Goal: Task Accomplishment & Management: Use online tool/utility

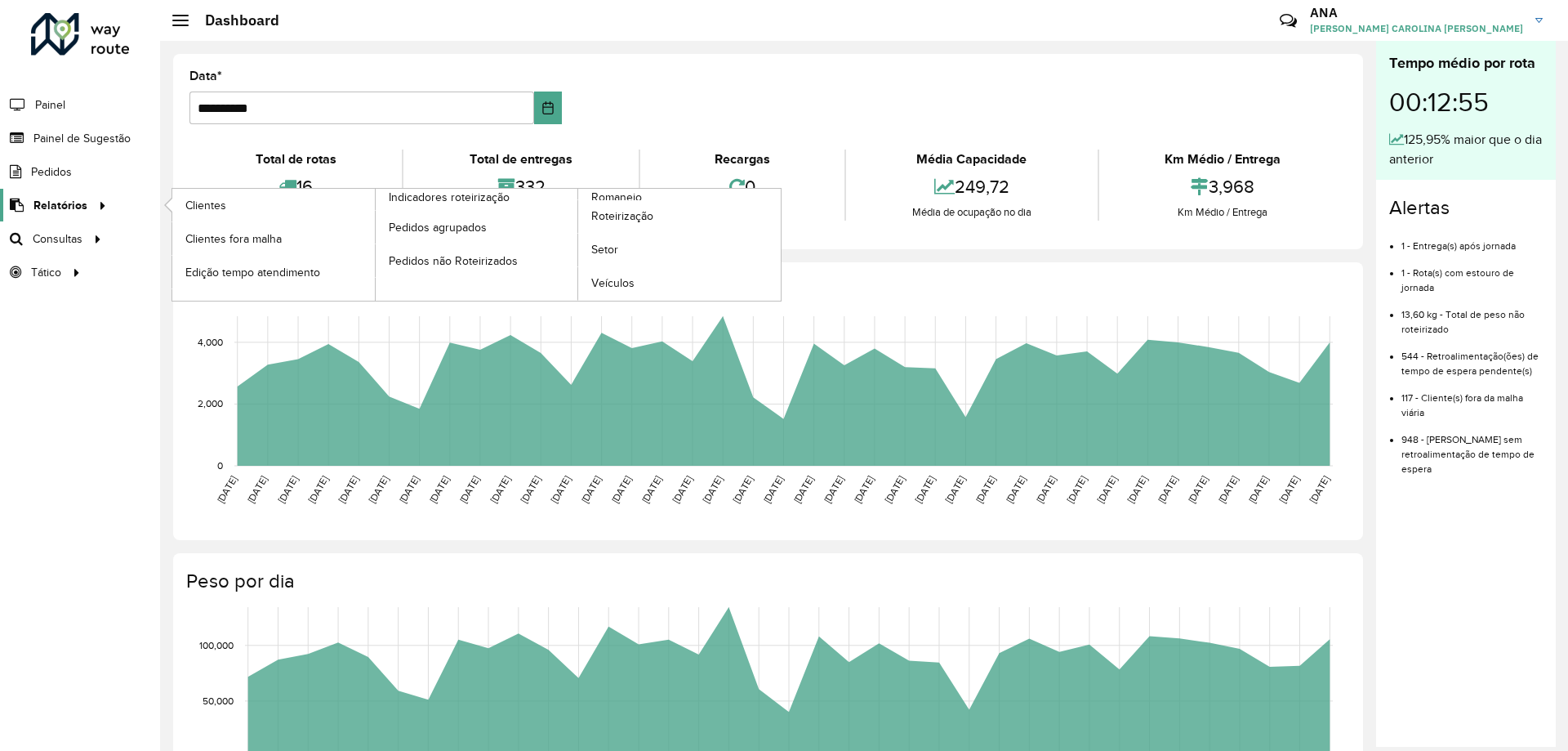
click at [65, 203] on span "Relatórios" at bounding box center [60, 205] width 54 height 17
click at [205, 211] on span "Clientes" at bounding box center [207, 205] width 44 height 17
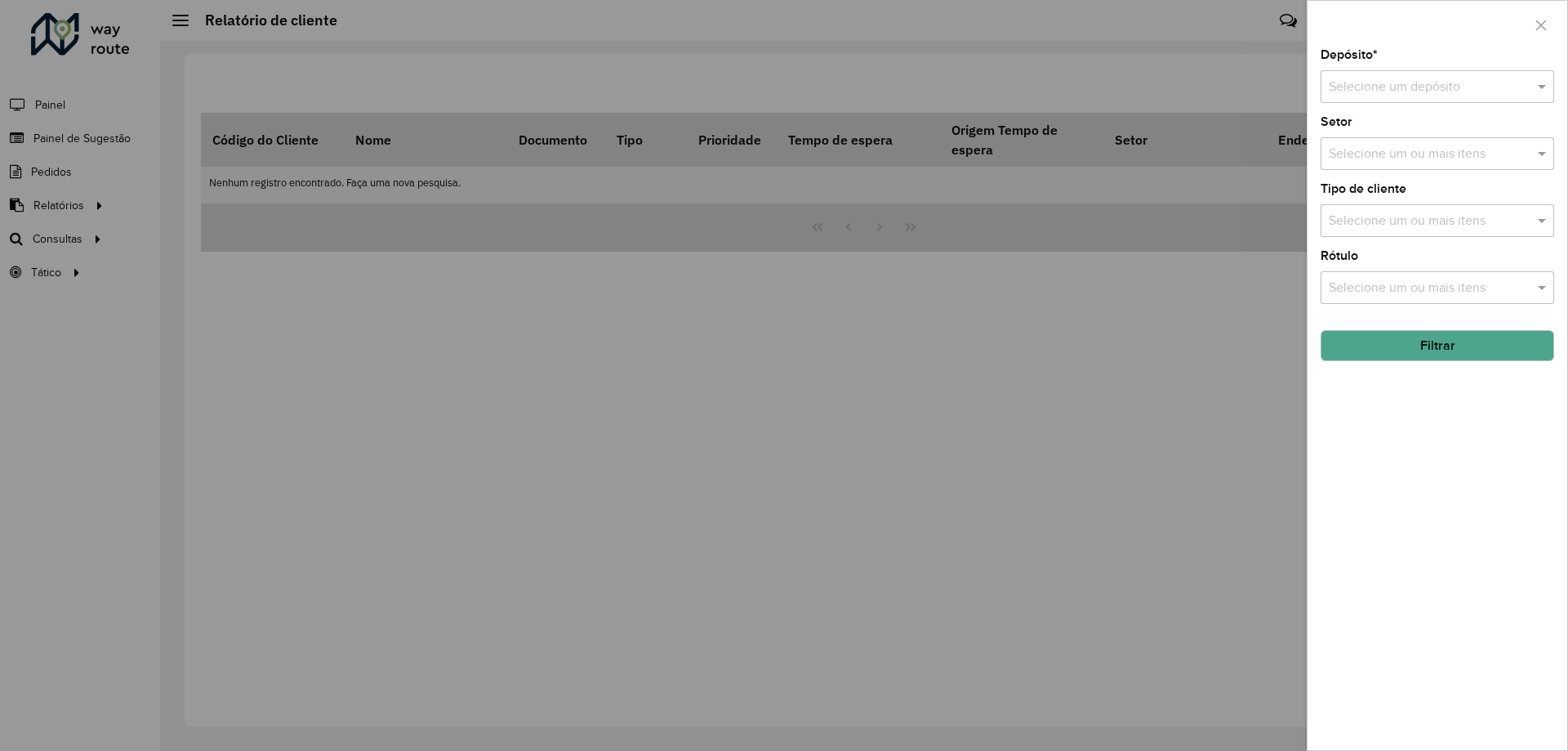
click at [1490, 80] on input "text" at bounding box center [1420, 87] width 184 height 20
click at [1458, 134] on div "CDD Taubaté" at bounding box center [1437, 134] width 232 height 27
click at [1467, 154] on input "text" at bounding box center [1429, 154] width 209 height 20
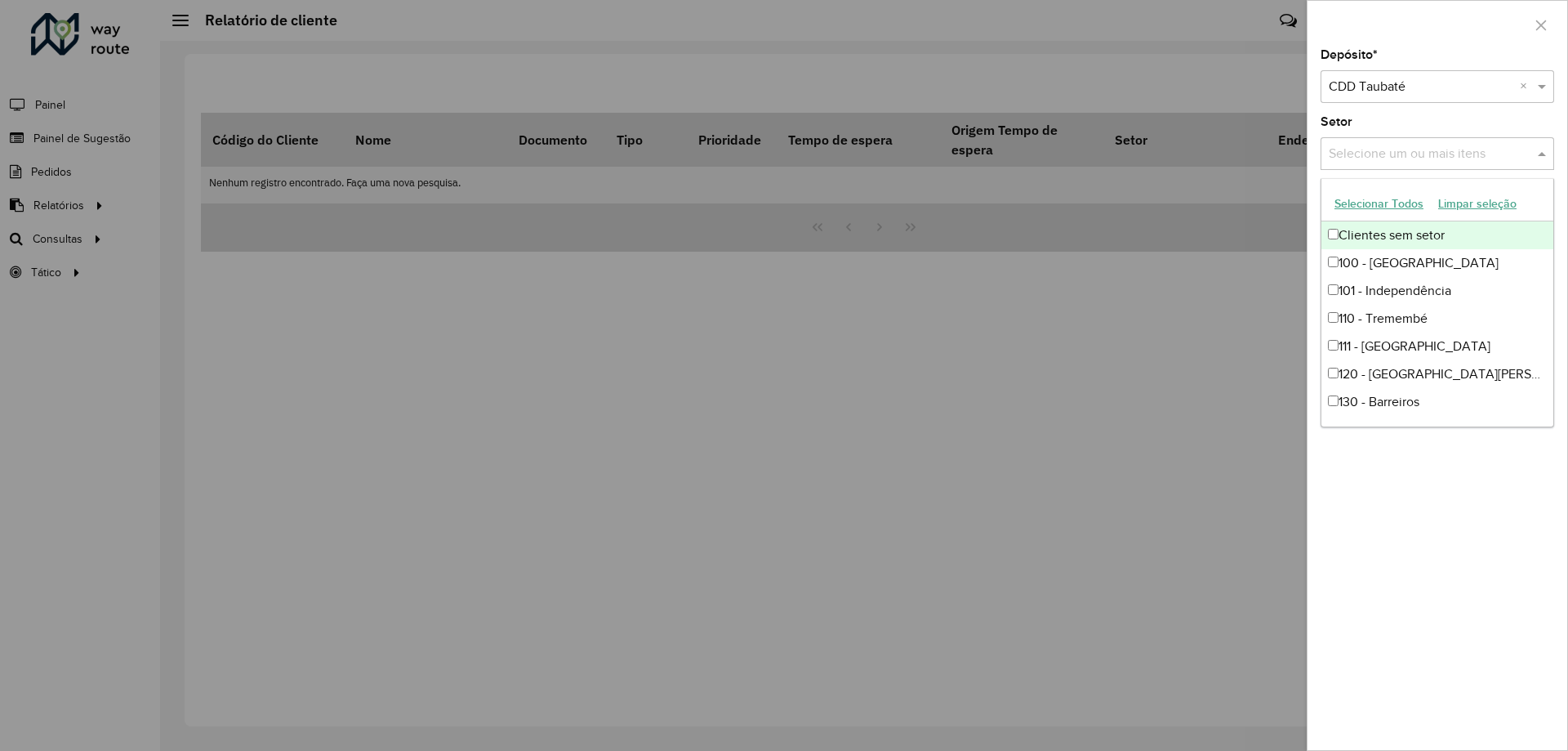
click at [1416, 156] on input "text" at bounding box center [1429, 154] width 209 height 20
click at [1542, 154] on span at bounding box center [1544, 154] width 21 height 20
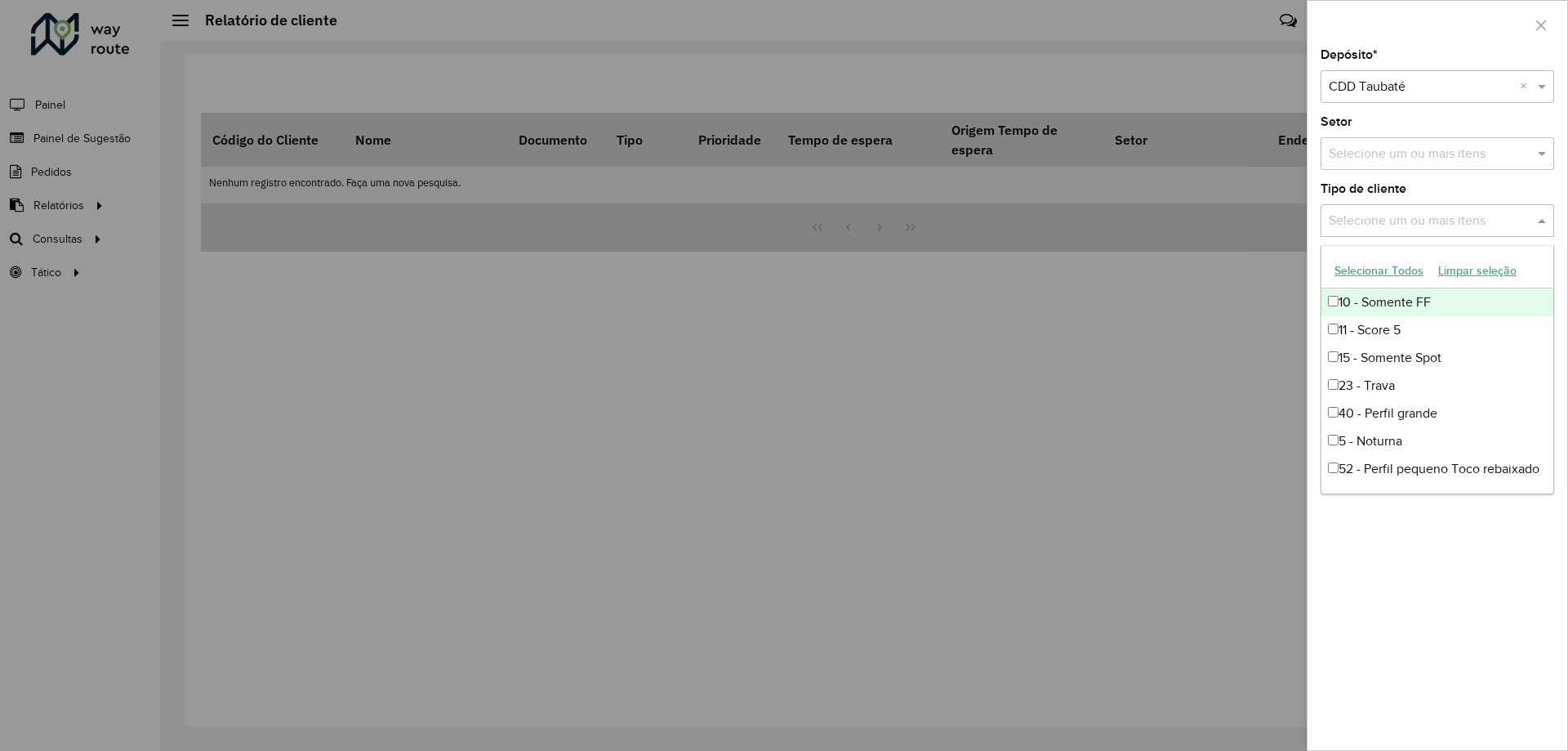
click at [1535, 216] on span at bounding box center [1544, 221] width 21 height 20
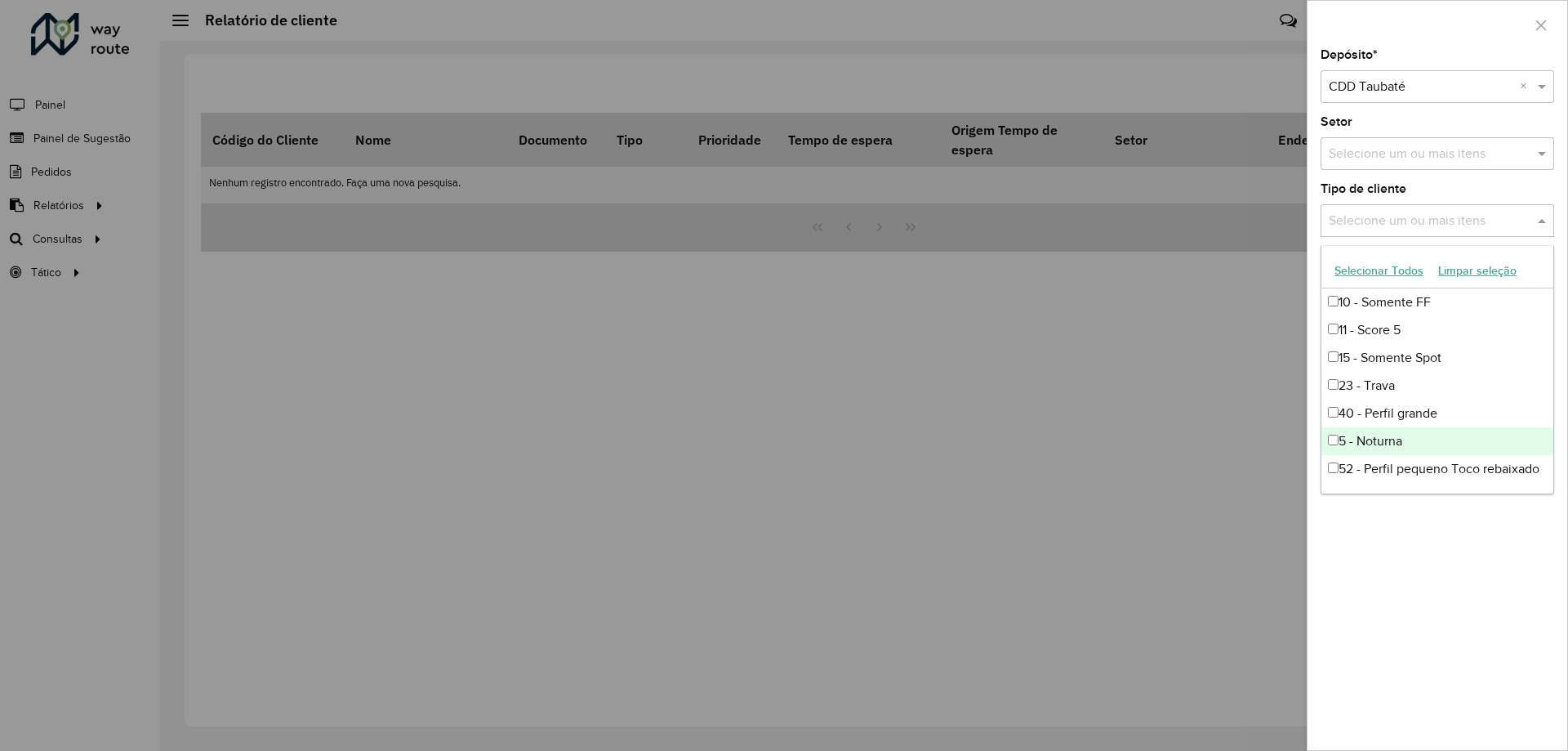
click at [1389, 441] on div "5 - Noturna" at bounding box center [1437, 441] width 232 height 27
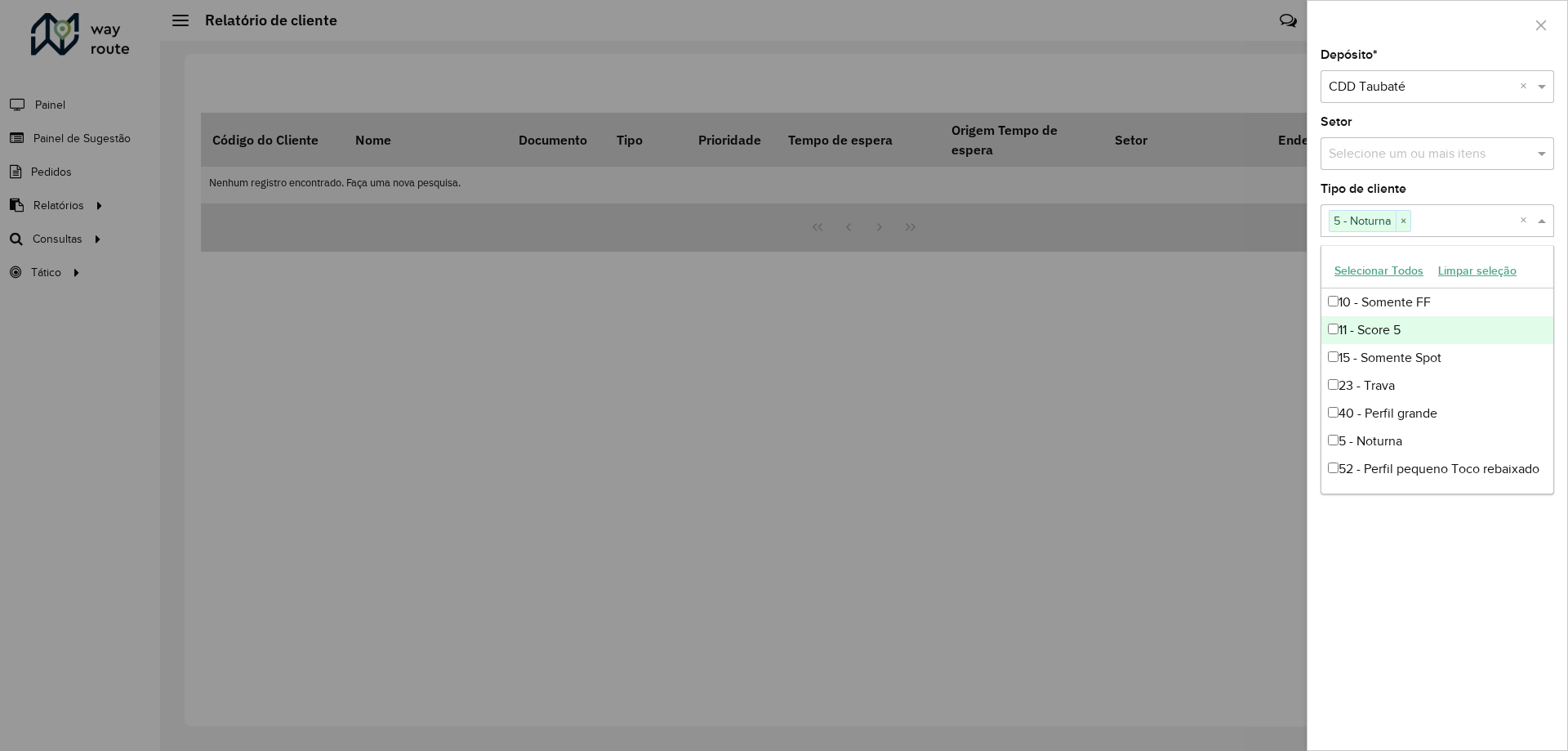
click at [1531, 190] on div "Tipo de cliente Selecione um ou mais itens 5 - Noturna × ×" at bounding box center [1437, 209] width 233 height 54
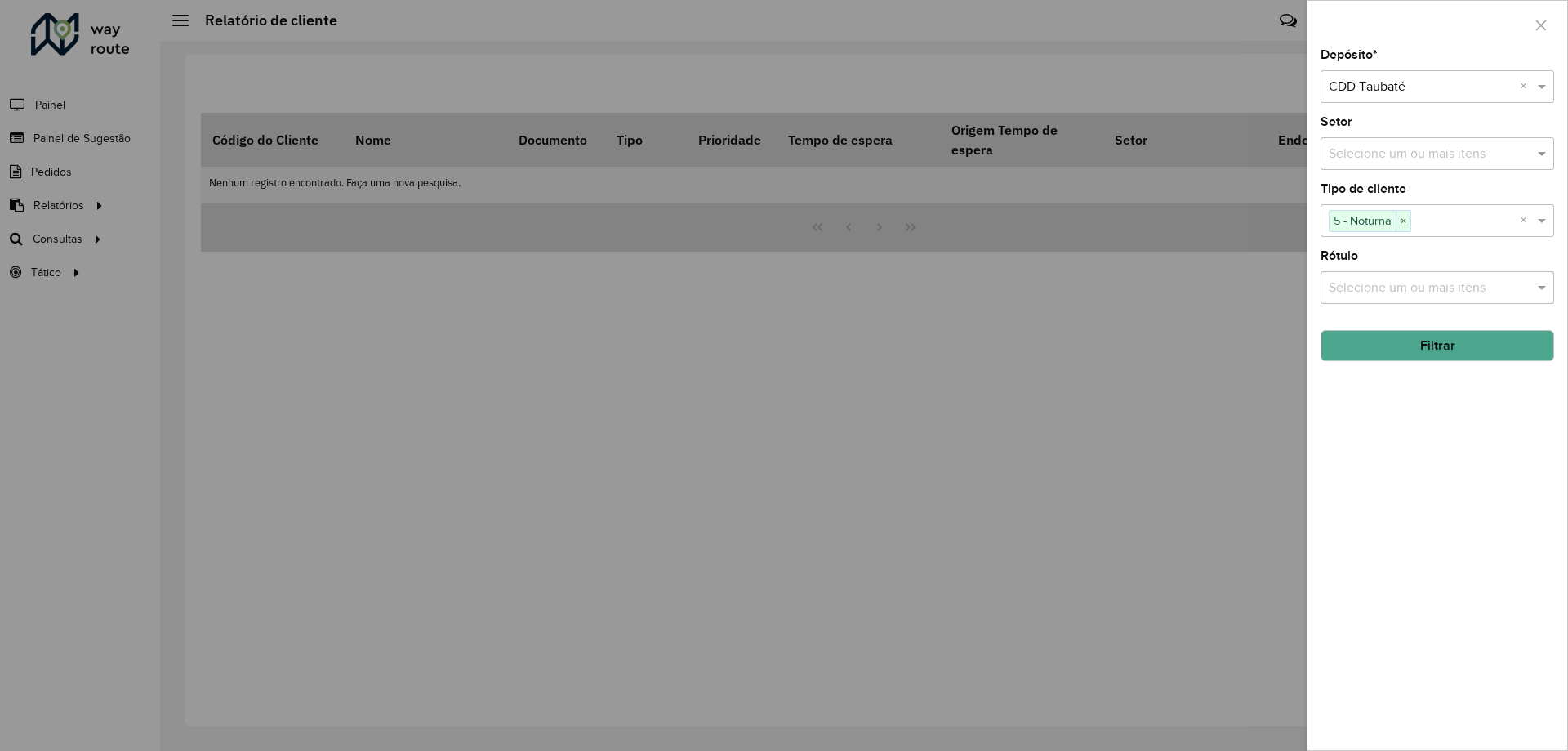
click at [1433, 285] on input "text" at bounding box center [1429, 288] width 209 height 20
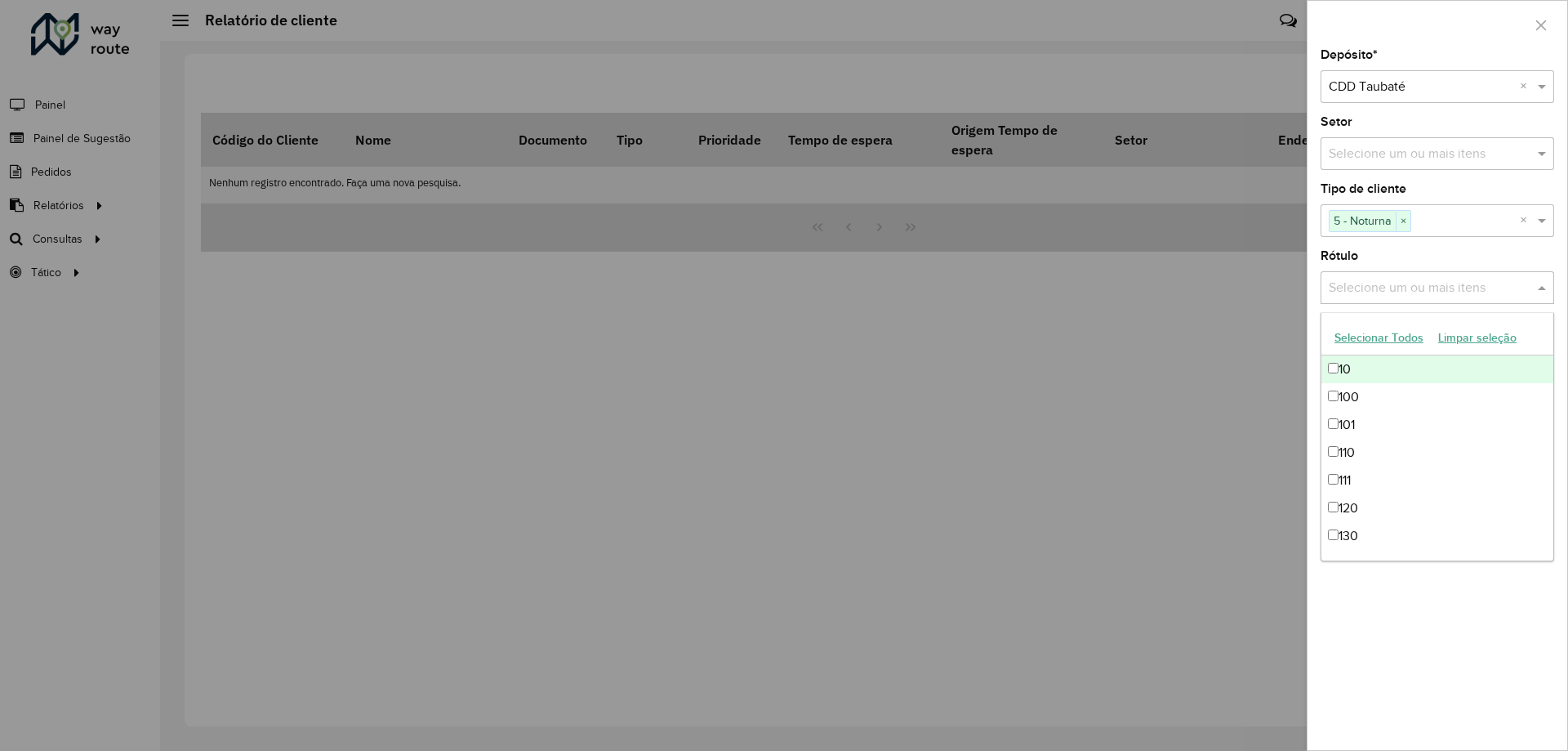
click at [1436, 288] on input "text" at bounding box center [1429, 288] width 209 height 20
click at [1472, 241] on div "Depósito * Selecione um depósito × CDD Taubaté × Setor Selecione um ou mais ite…" at bounding box center [1437, 399] width 260 height 701
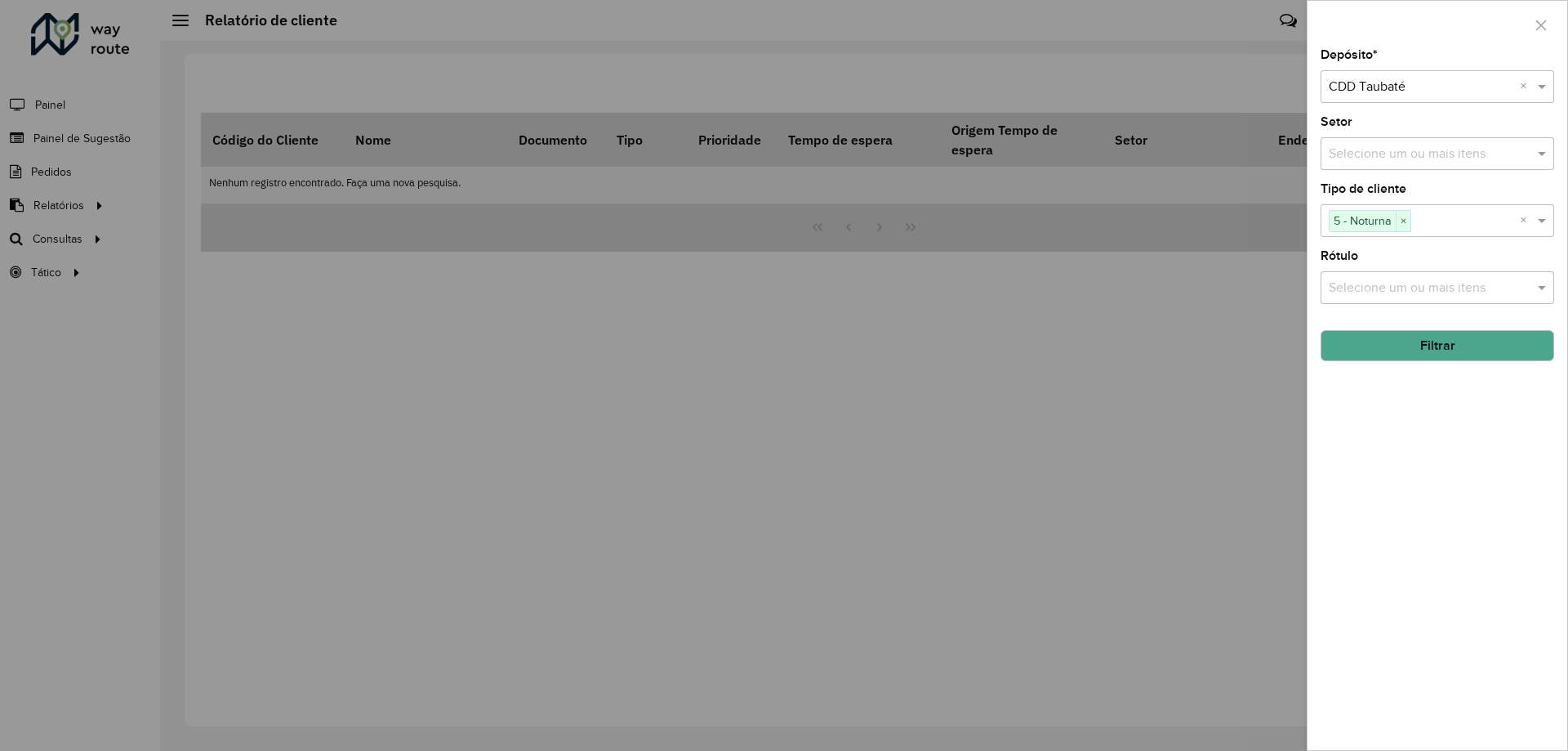
click at [1491, 340] on button "Filtrar" at bounding box center [1437, 346] width 233 height 31
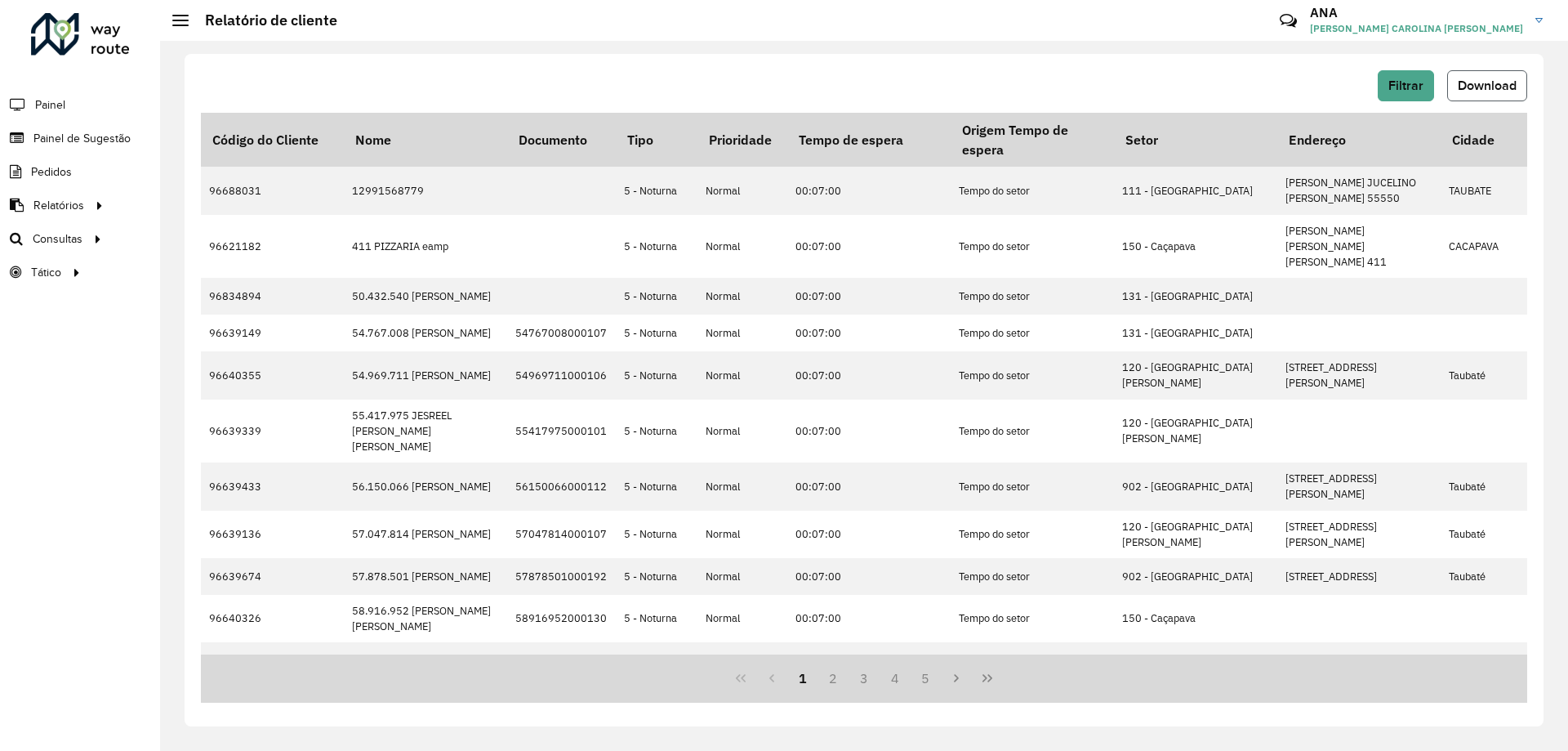
click at [1483, 80] on span "Download" at bounding box center [1487, 85] width 59 height 14
